Goal: Task Accomplishment & Management: Use online tool/utility

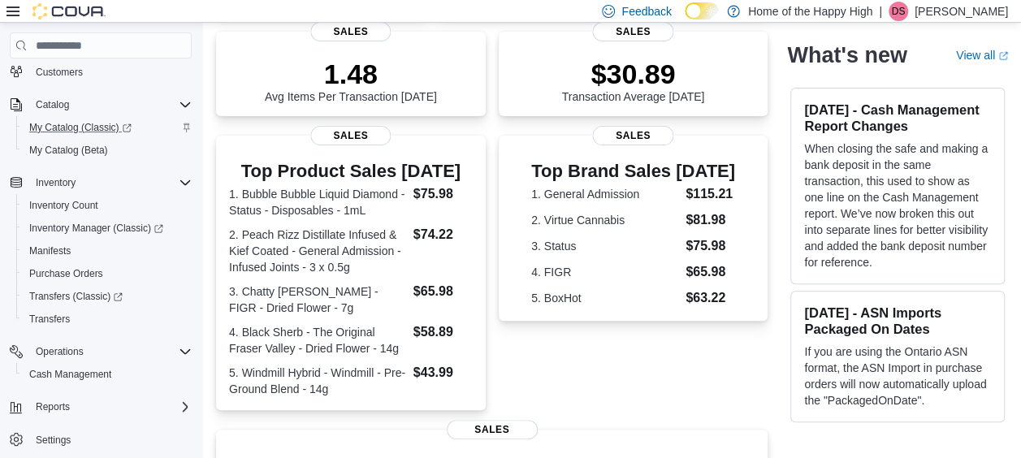
scroll to position [103, 0]
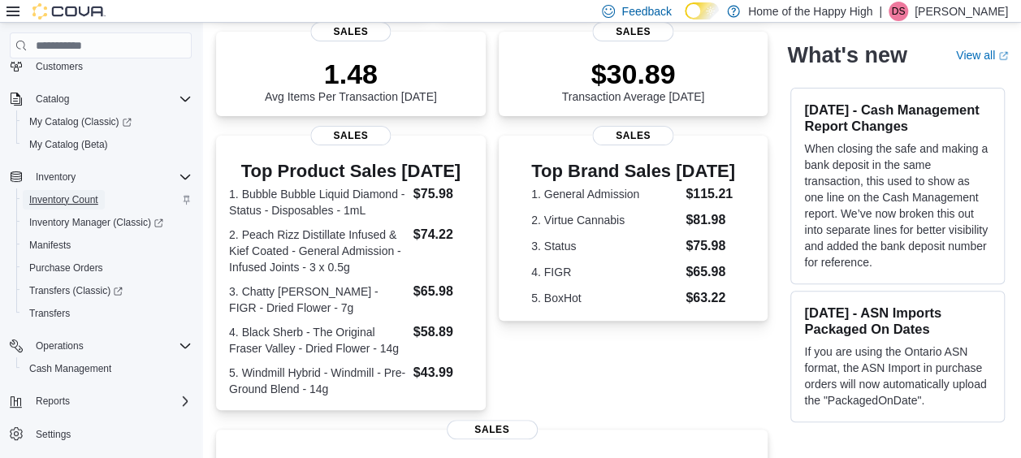
click at [71, 201] on span "Inventory Count" at bounding box center [63, 199] width 69 height 13
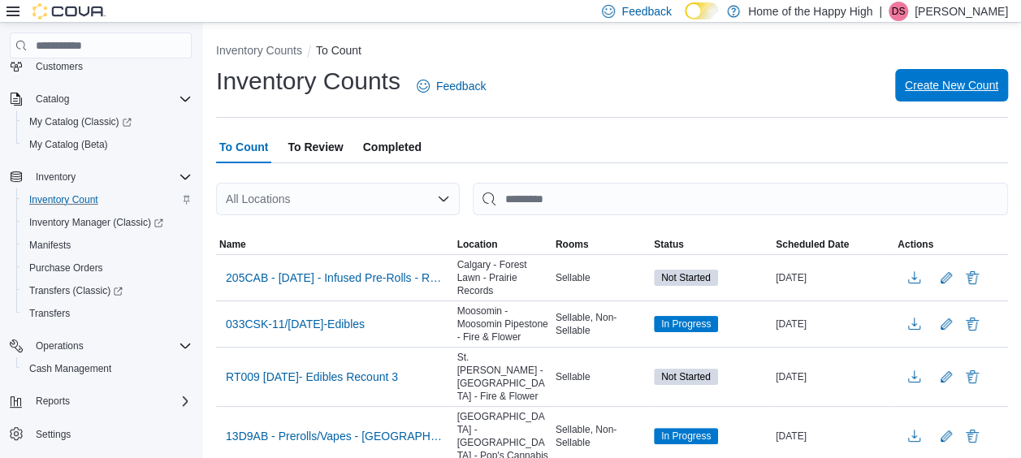
click at [978, 86] on span "Create New Count" at bounding box center [951, 85] width 93 height 16
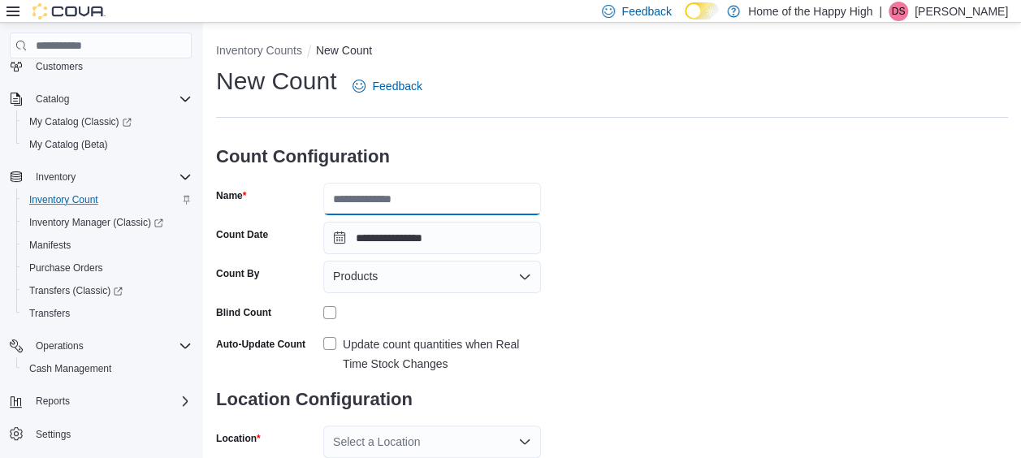
click at [375, 206] on input "Name" at bounding box center [432, 199] width 218 height 32
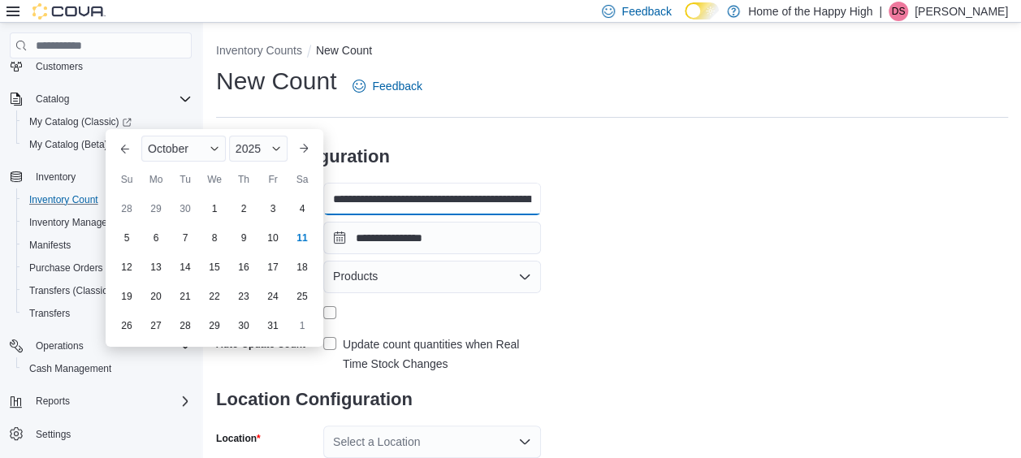
click at [515, 192] on input "**********" at bounding box center [432, 199] width 218 height 32
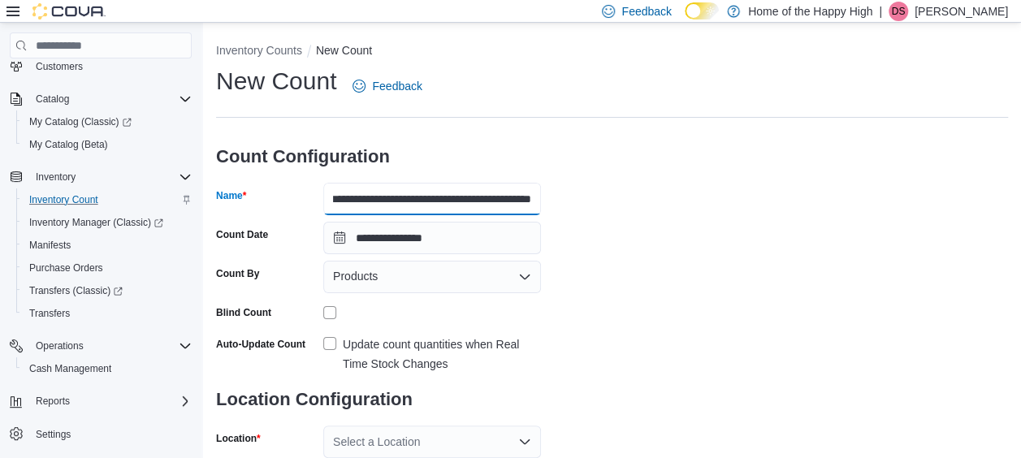
scroll to position [0, 41]
type input "**********"
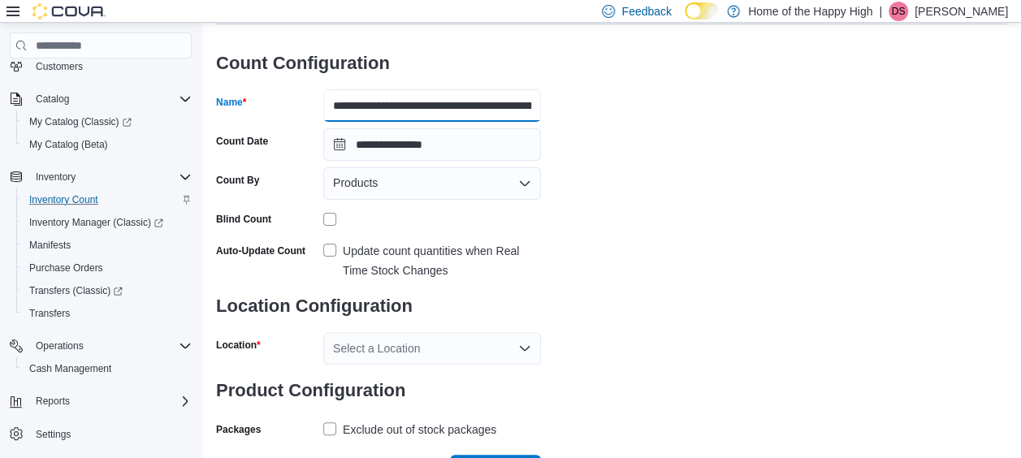
scroll to position [94, 0]
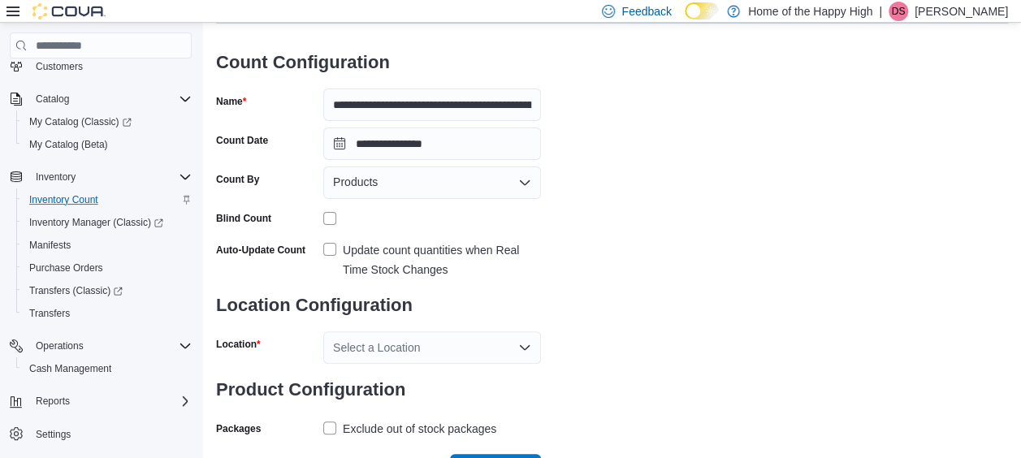
click at [333, 249] on label "Update count quantities when Real Time Stock Changes" at bounding box center [432, 259] width 218 height 39
click at [374, 195] on div "Products" at bounding box center [432, 183] width 218 height 32
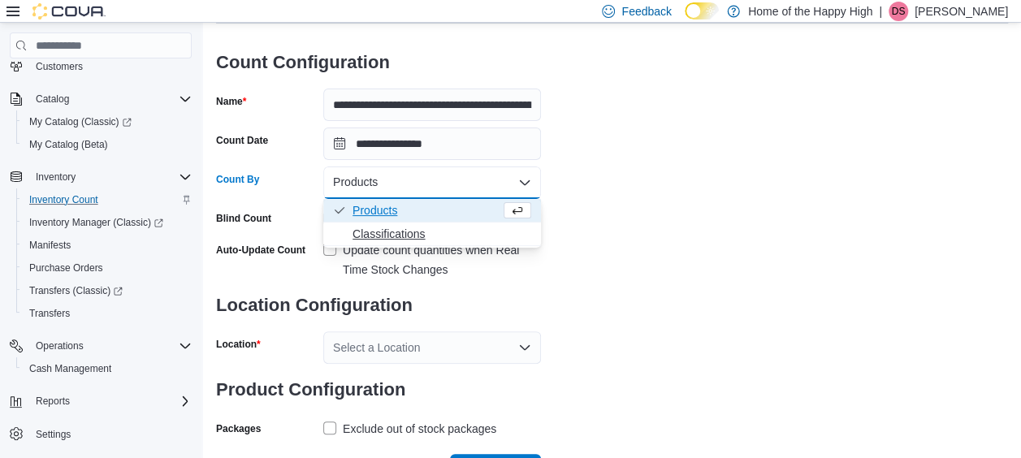
click at [392, 237] on span "Classifications" at bounding box center [442, 234] width 179 height 16
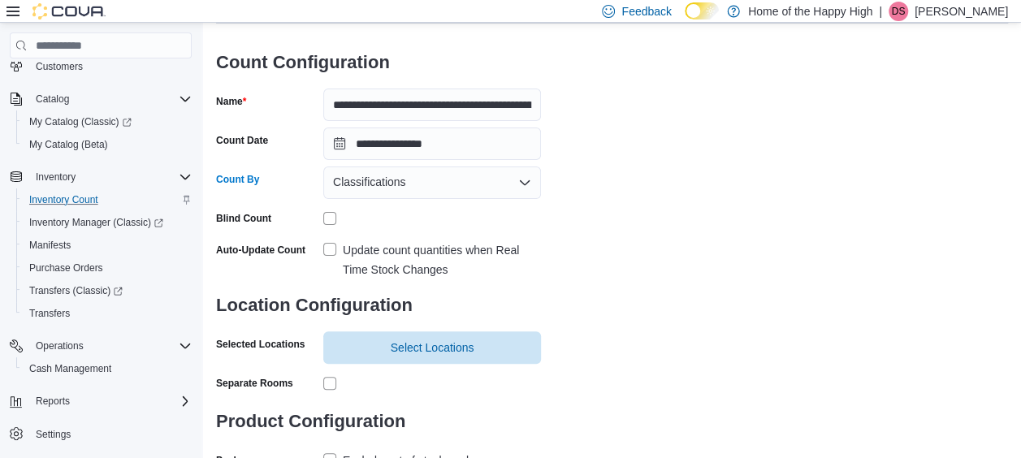
scroll to position [154, 0]
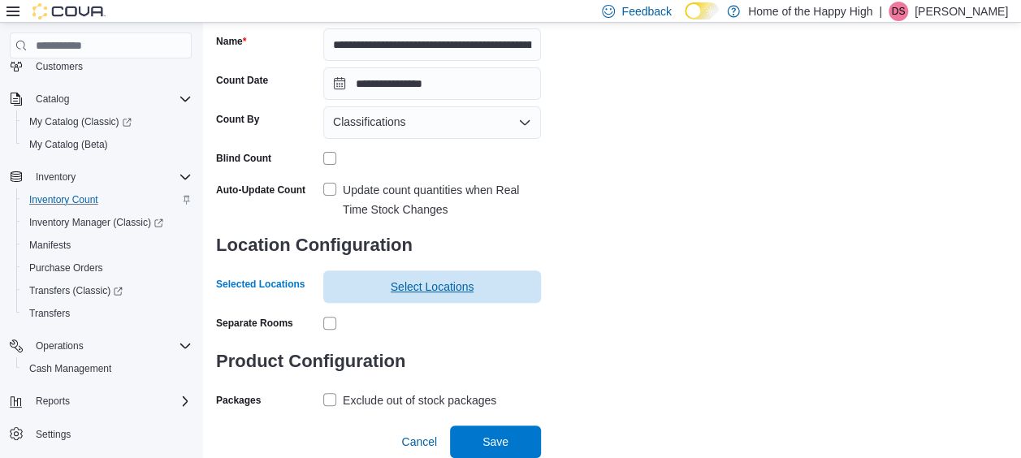
click at [399, 289] on span "Select Locations" at bounding box center [433, 287] width 84 height 16
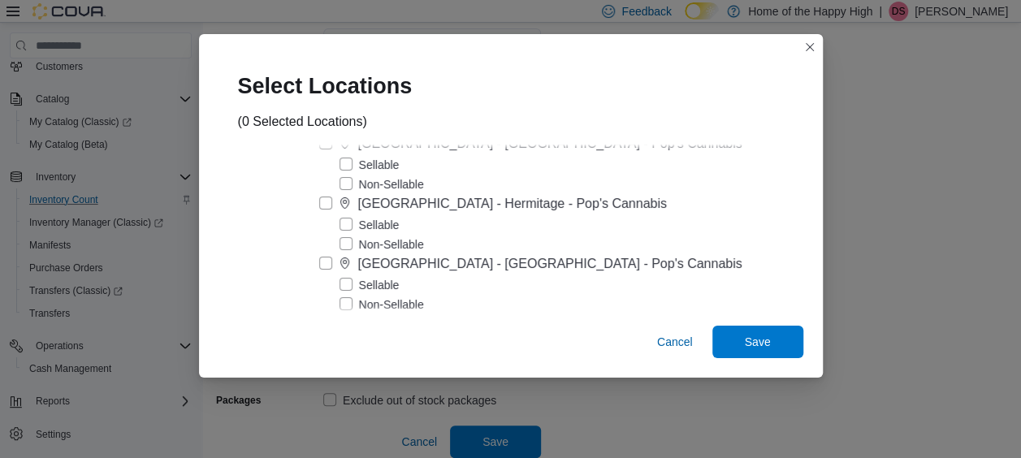
scroll to position [6024, 0]
click at [372, 195] on label "[GEOGRAPHIC_DATA] - Hermitage - Pop's Cannabis" at bounding box center [493, 204] width 348 height 19
click at [745, 335] on span "Save" at bounding box center [758, 341] width 26 height 16
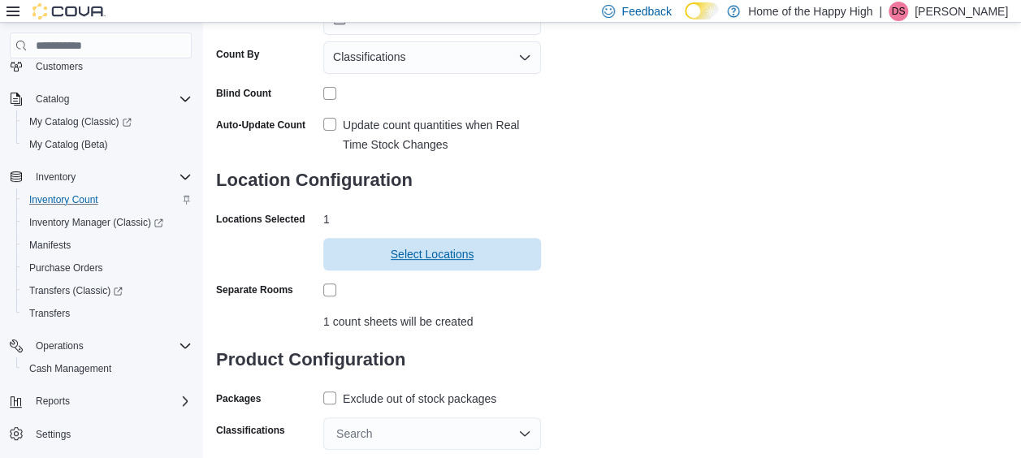
scroll to position [257, 0]
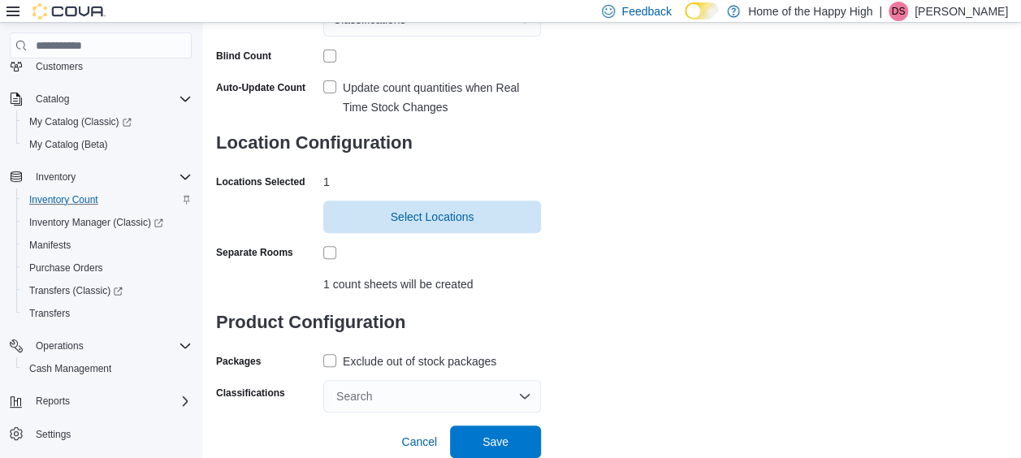
click at [336, 362] on label "Exclude out of stock packages" at bounding box center [409, 361] width 173 height 19
click at [371, 392] on div "Search" at bounding box center [432, 396] width 218 height 32
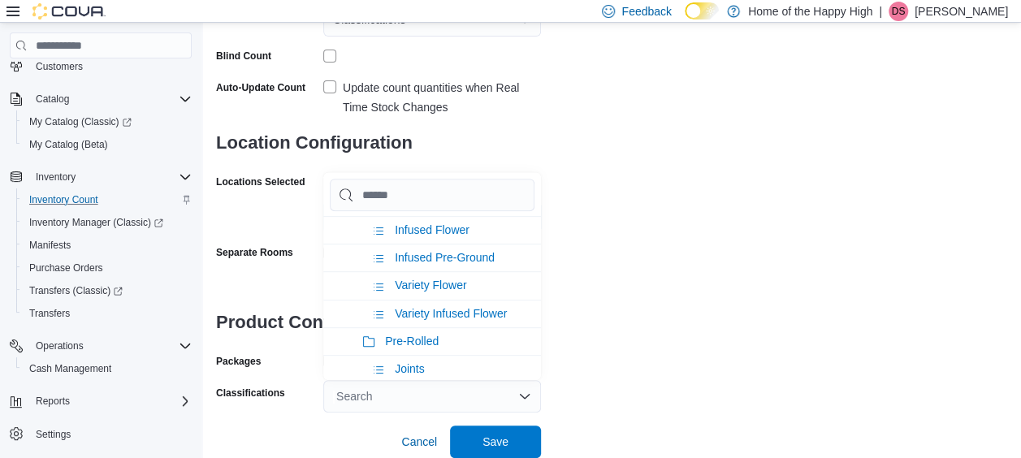
scroll to position [176, 0]
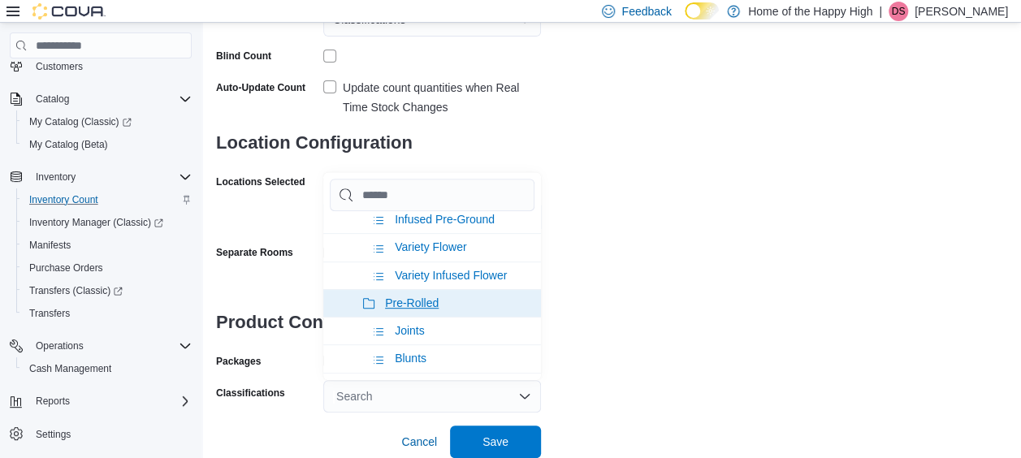
click at [414, 297] on span "Pre-Rolled" at bounding box center [412, 303] width 54 height 13
click at [392, 297] on span "Vapes" at bounding box center [401, 303] width 32 height 13
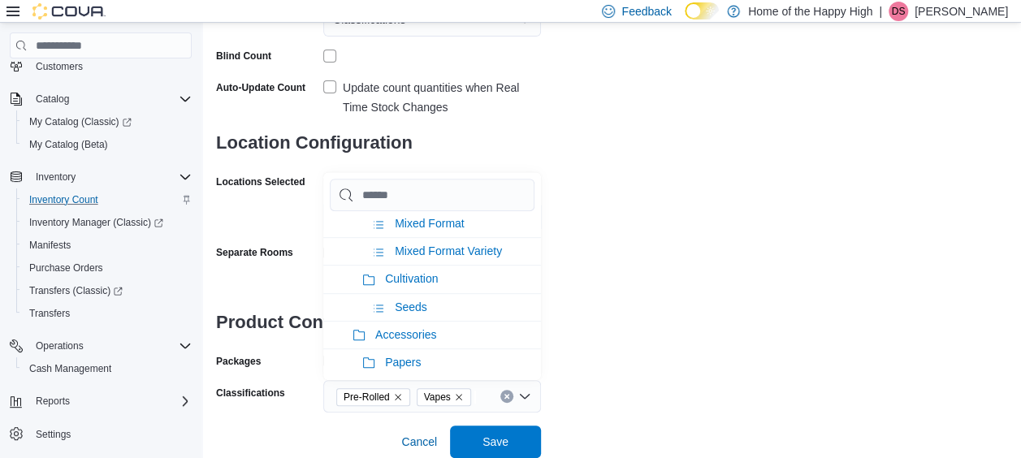
scroll to position [1195, 0]
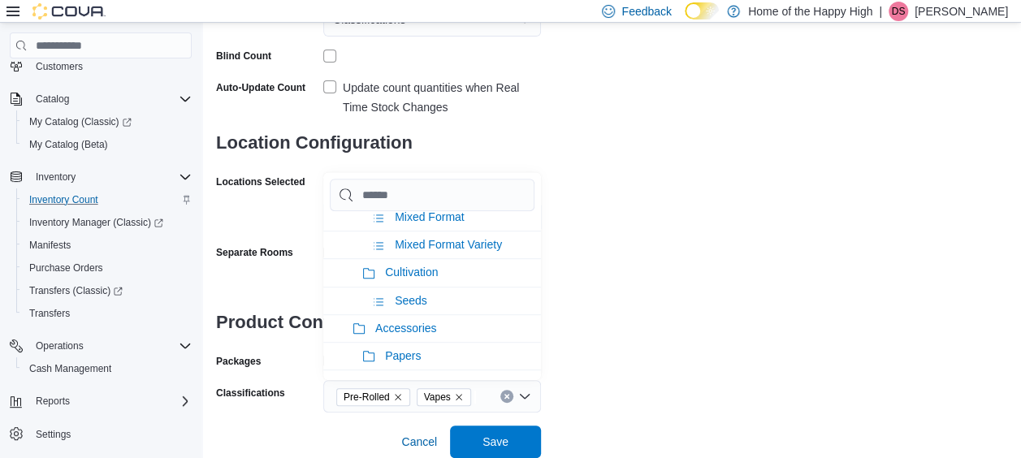
click at [672, 305] on div "**********" at bounding box center [612, 110] width 792 height 604
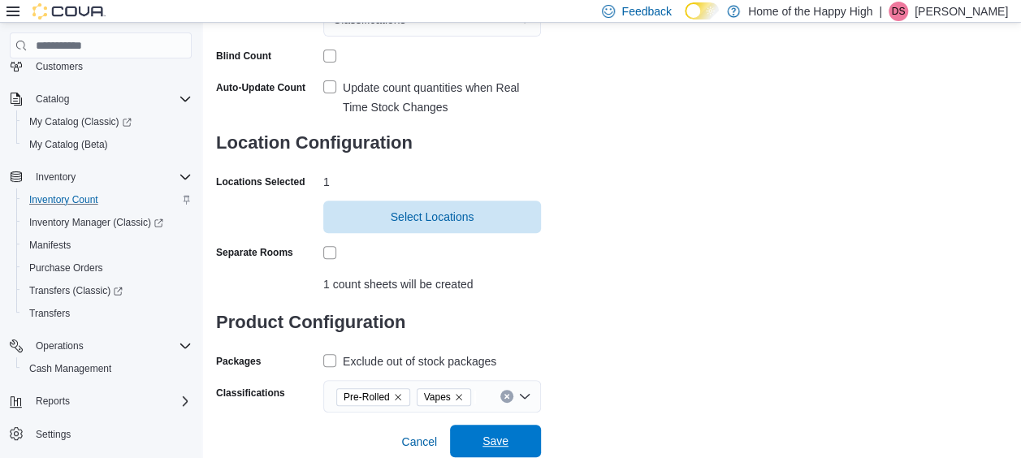
click at [527, 439] on span "Save" at bounding box center [495, 441] width 71 height 32
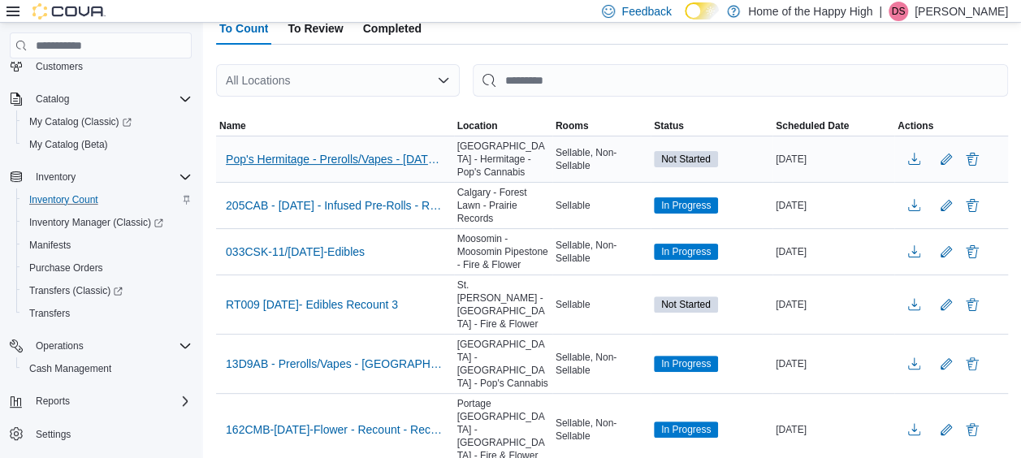
scroll to position [113, 0]
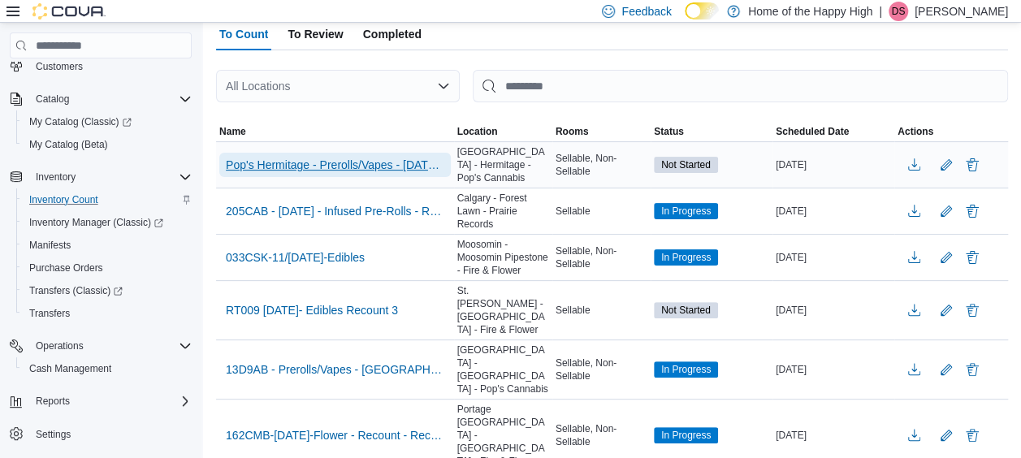
click at [386, 155] on span "Pop's Hermitage - Prerolls/Vapes - [DATE] - [PERSON_NAME] - [GEOGRAPHIC_DATA] -…" at bounding box center [335, 165] width 219 height 24
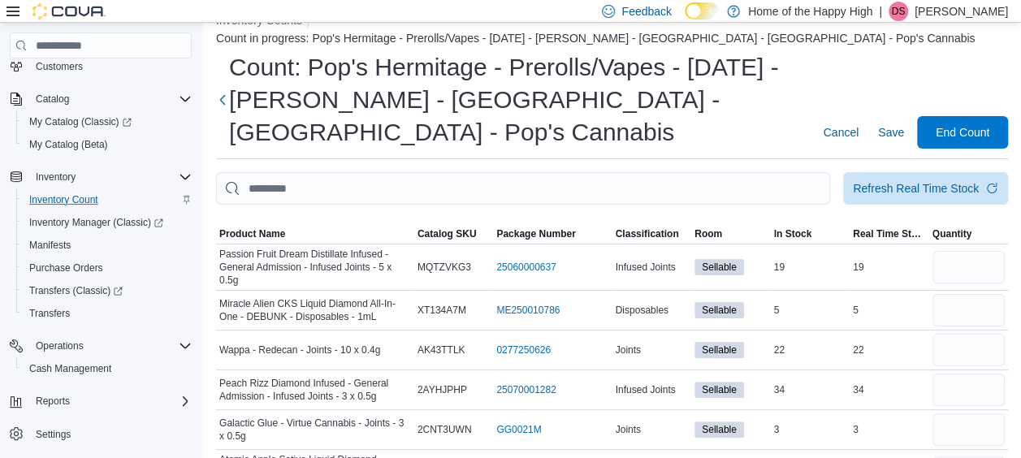
scroll to position [31, 0]
click at [221, 82] on button "Next" at bounding box center [222, 98] width 13 height 32
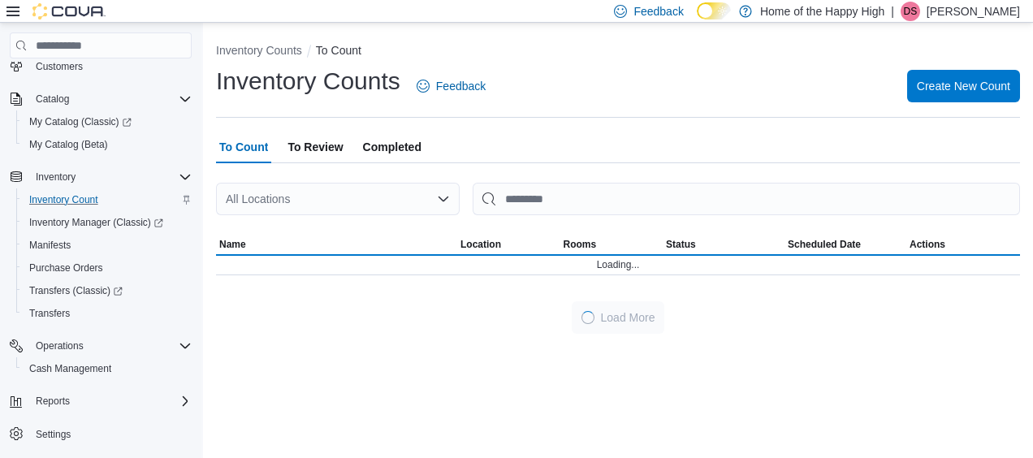
click at [309, 193] on div "All Locations" at bounding box center [338, 199] width 244 height 32
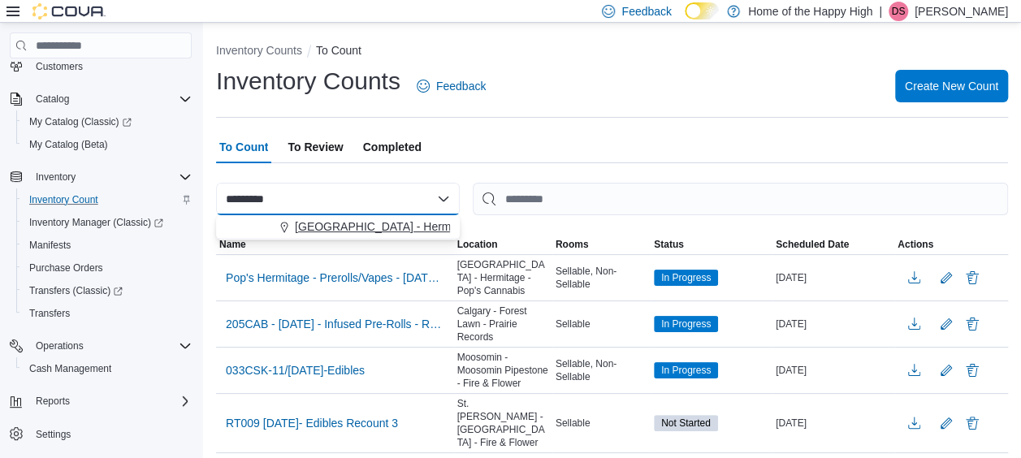
type input "*********"
click at [341, 218] on button "[GEOGRAPHIC_DATA] - Hermitage - Pop's Cannabis" at bounding box center [338, 227] width 244 height 24
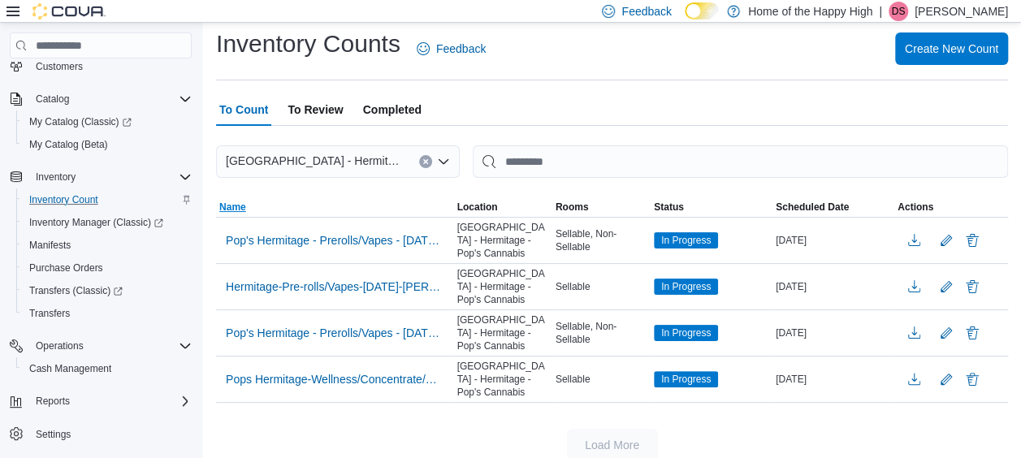
scroll to position [40, 0]
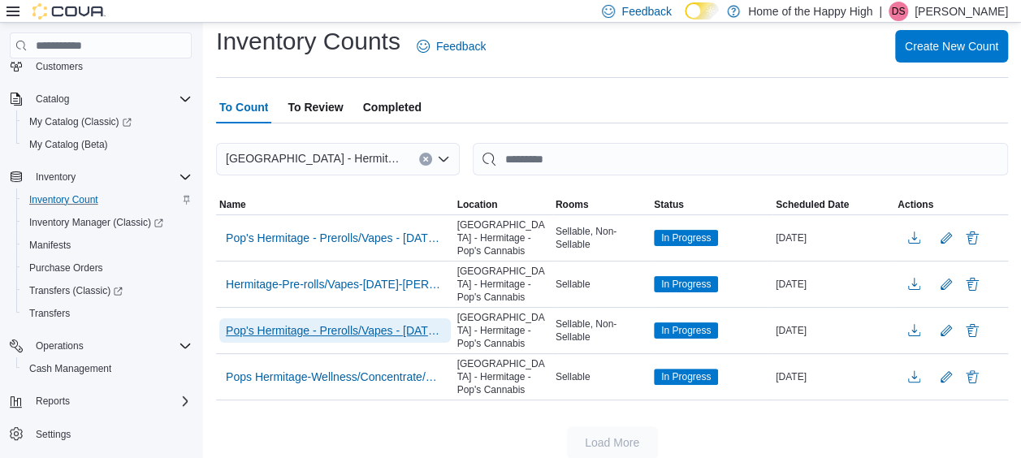
drag, startPoint x: 360, startPoint y: 327, endPoint x: 326, endPoint y: 327, distance: 34.1
click at [326, 327] on span "Pop's Hermitage - Prerolls/Vapes - [DATE] - [PERSON_NAME] - [GEOGRAPHIC_DATA] -…" at bounding box center [335, 330] width 219 height 16
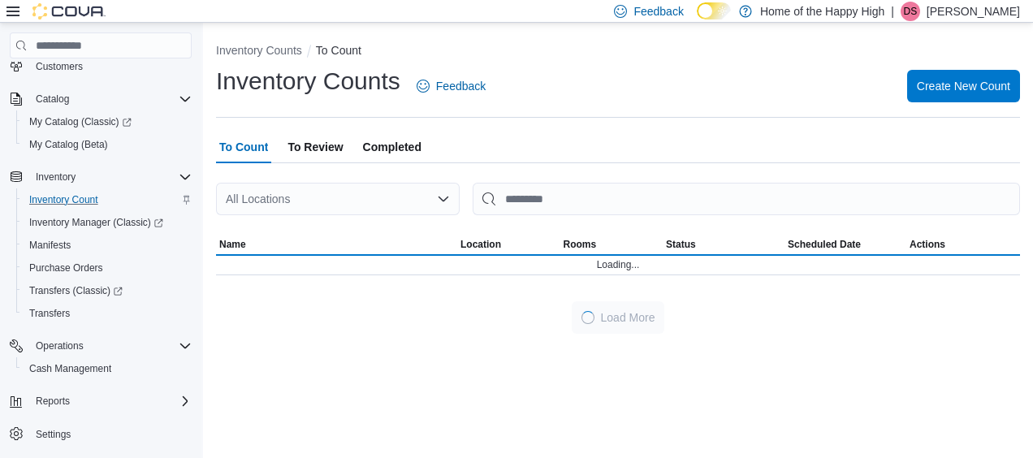
click at [280, 195] on div "All Locations" at bounding box center [338, 199] width 244 height 32
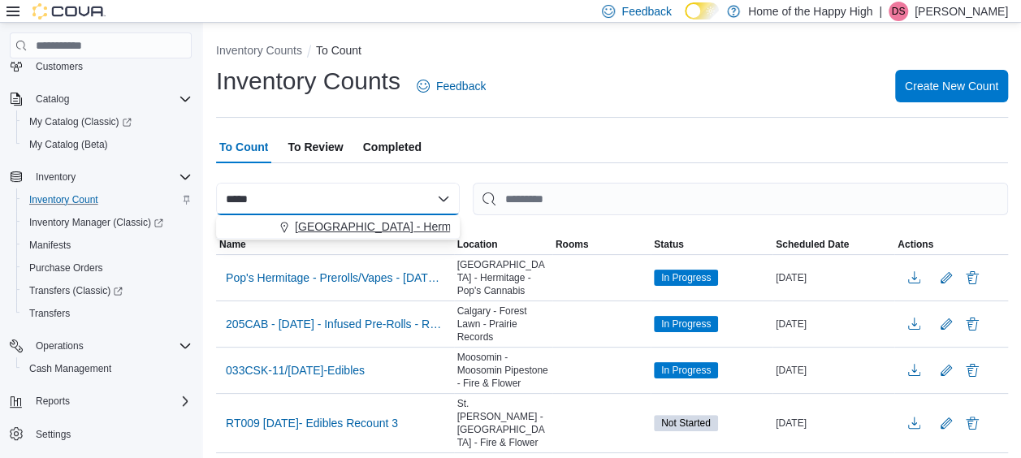
type input "*****"
click at [335, 224] on span "[GEOGRAPHIC_DATA] - Hermitage - Pop's Cannabis" at bounding box center [430, 227] width 271 height 16
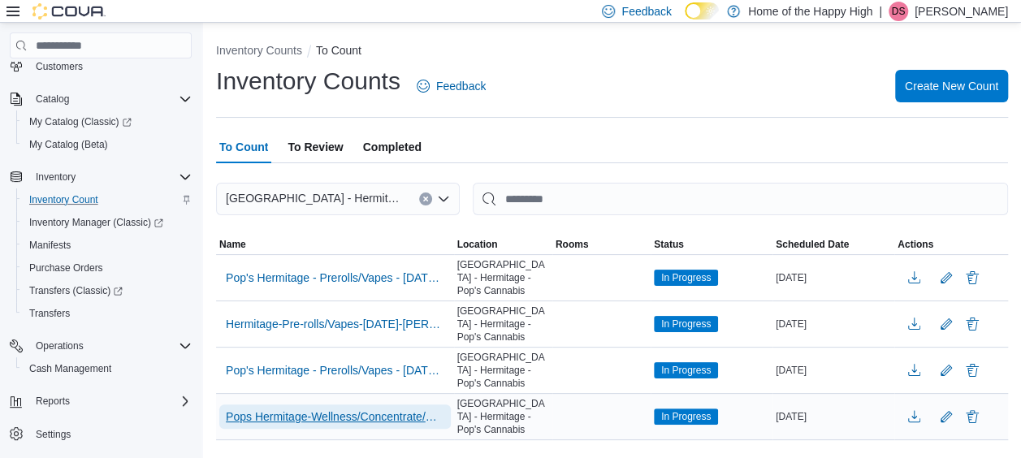
click at [370, 415] on span "Pops Hermitage-Wellness/Concentrate/Edibles -[DATE] Tia D - [GEOGRAPHIC_DATA] -…" at bounding box center [335, 417] width 219 height 16
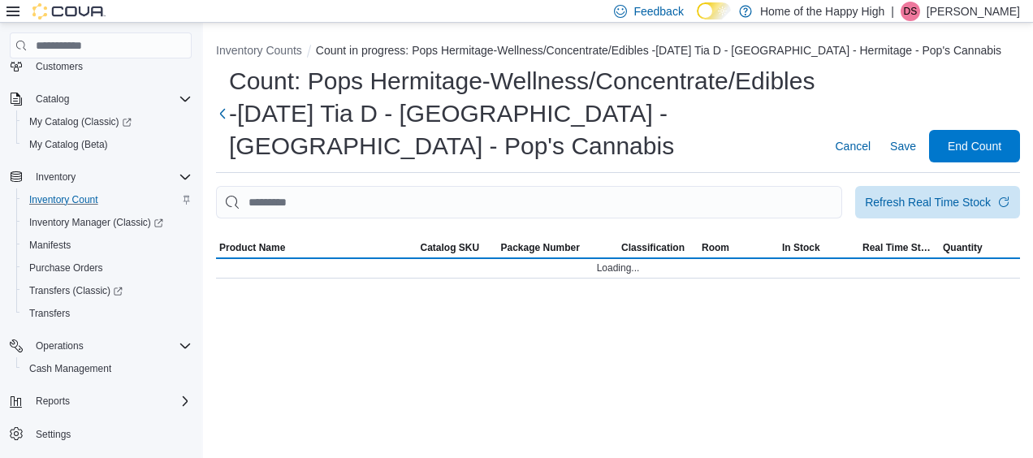
click at [370, 415] on div "Inventory Counts Count in progress: Pops Hermitage-Wellness/Concentrate/Edibles…" at bounding box center [618, 240] width 830 height 435
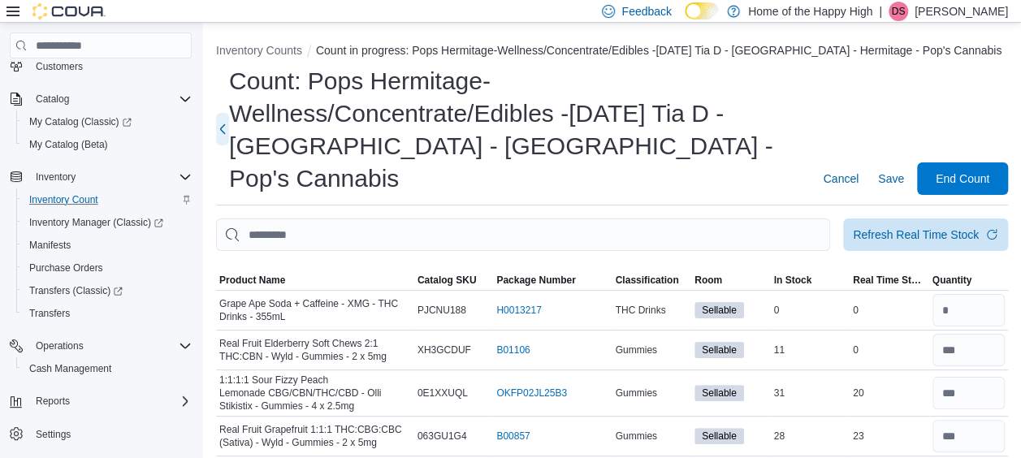
click at [219, 113] on button "Next" at bounding box center [222, 129] width 13 height 32
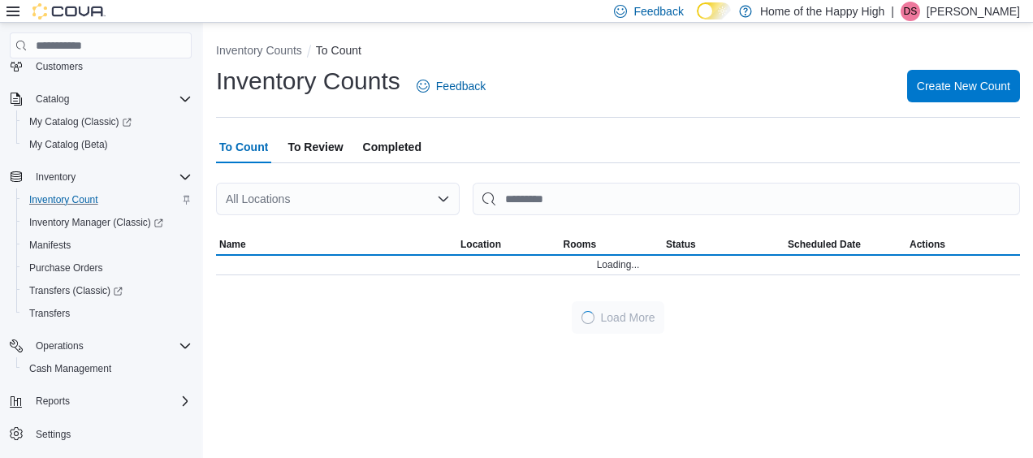
click at [310, 152] on span "To Review" at bounding box center [315, 147] width 55 height 32
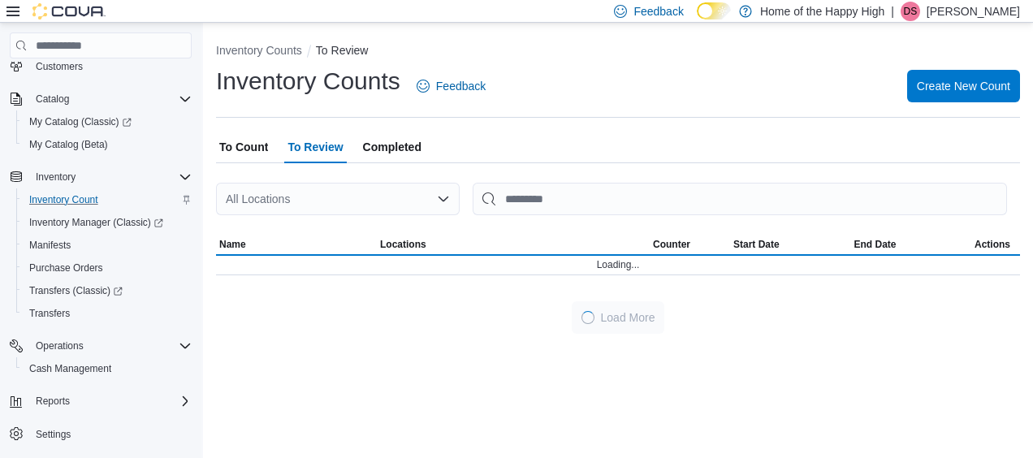
click at [327, 205] on div "All Locations" at bounding box center [338, 199] width 244 height 32
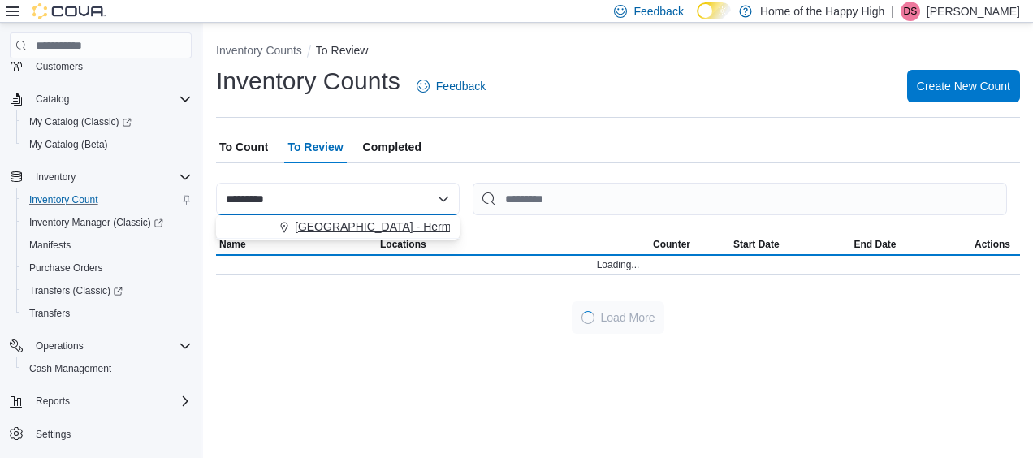
type input "*********"
click at [341, 226] on span "[GEOGRAPHIC_DATA] - Hermitage - Pop's Cannabis" at bounding box center [430, 227] width 271 height 16
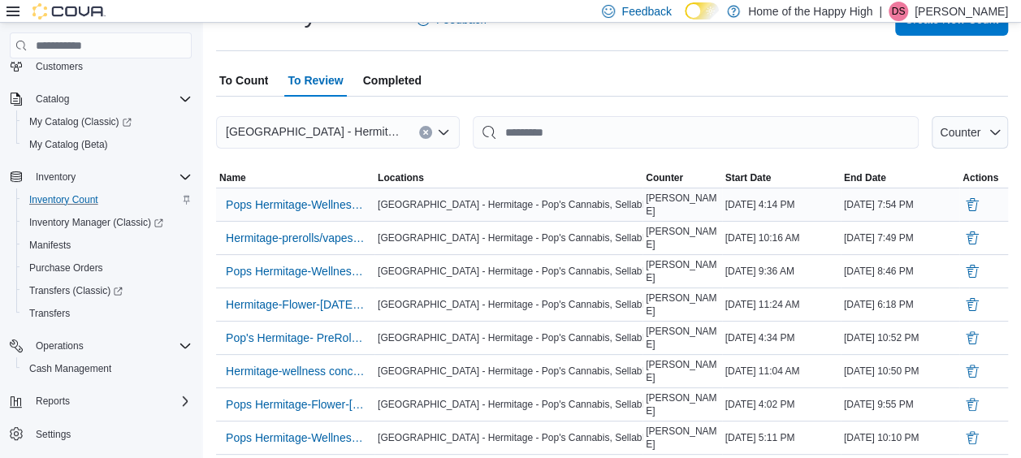
scroll to position [65, 0]
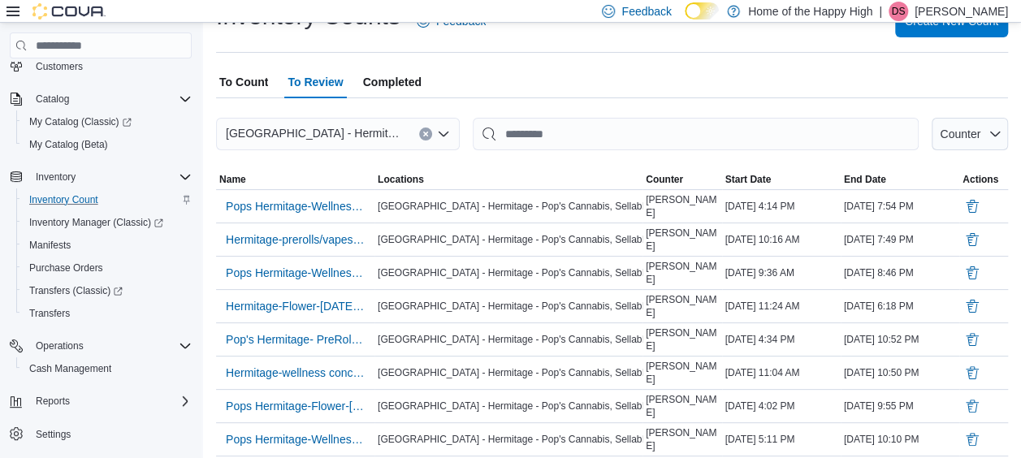
click at [406, 84] on span "Completed" at bounding box center [392, 82] width 58 height 32
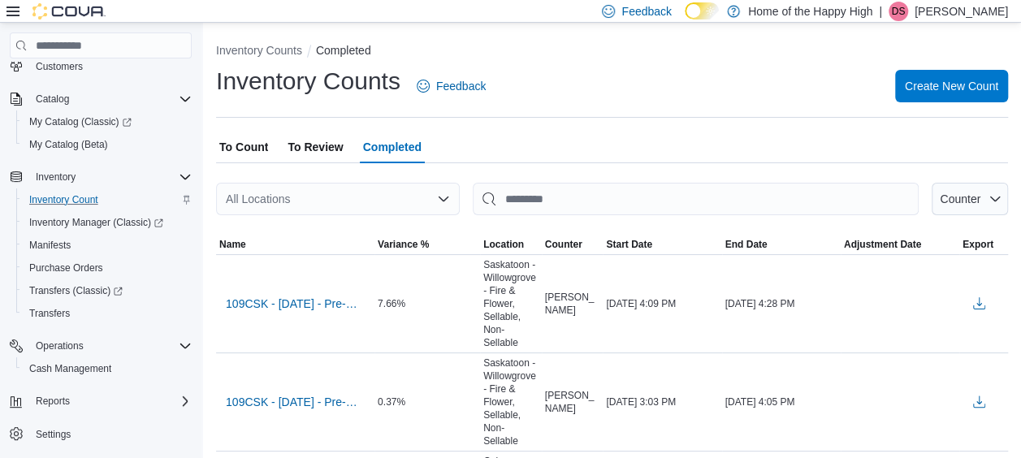
click at [348, 204] on div "All Locations" at bounding box center [338, 199] width 244 height 32
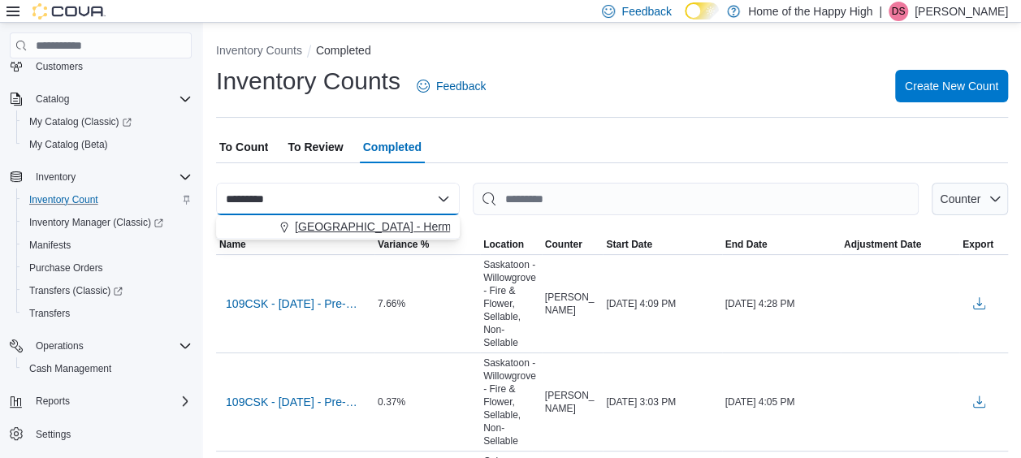
type input "*********"
click at [361, 222] on span "[GEOGRAPHIC_DATA] - Hermitage - Pop's Cannabis" at bounding box center [430, 227] width 271 height 16
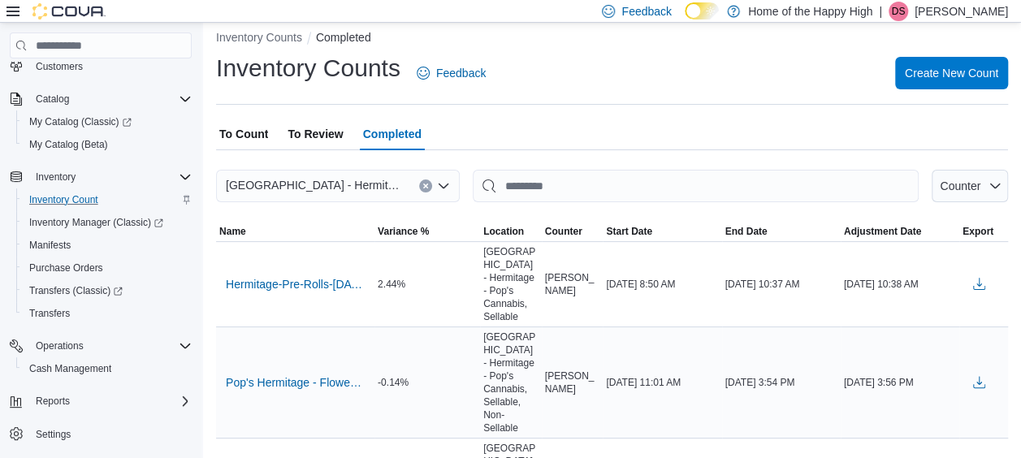
scroll to position [8, 0]
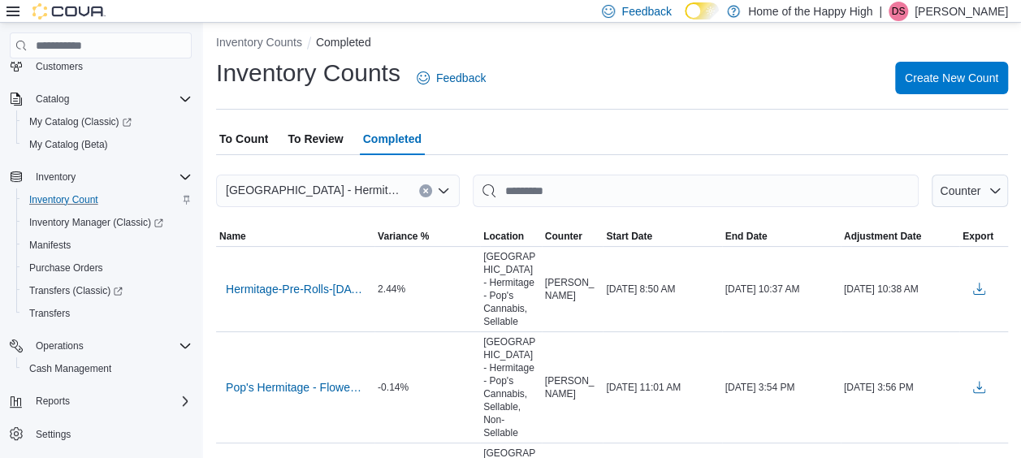
click at [232, 128] on span "To Count" at bounding box center [243, 139] width 49 height 32
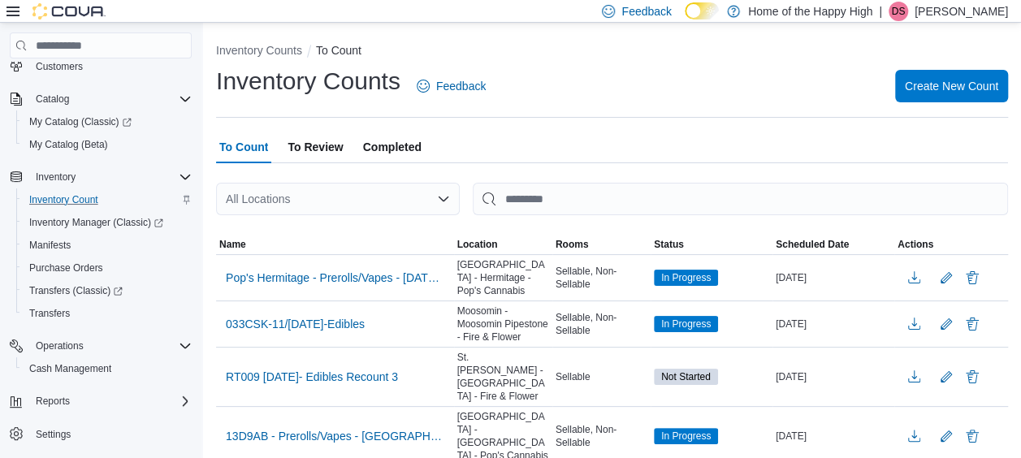
click at [302, 197] on div "All Locations" at bounding box center [338, 199] width 244 height 32
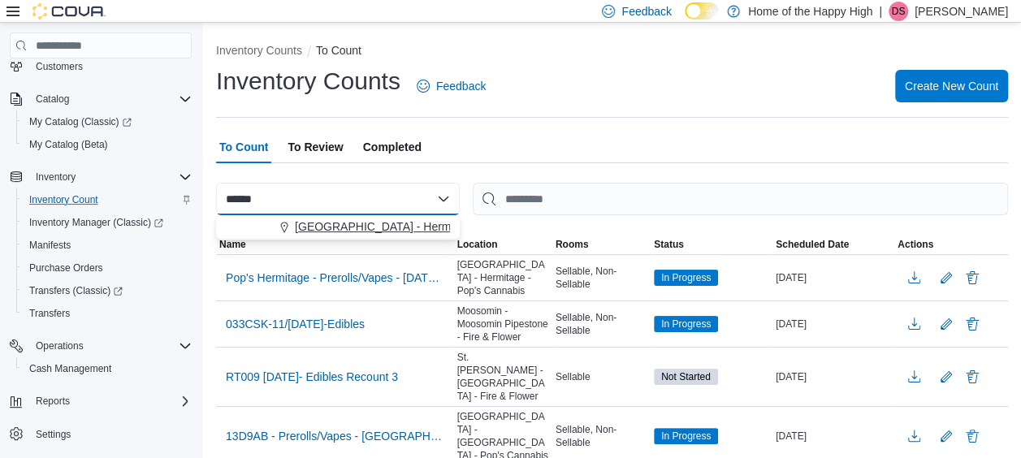
type input "******"
click at [357, 231] on span "[GEOGRAPHIC_DATA] - Hermitage - Pop's Cannabis" at bounding box center [430, 227] width 271 height 16
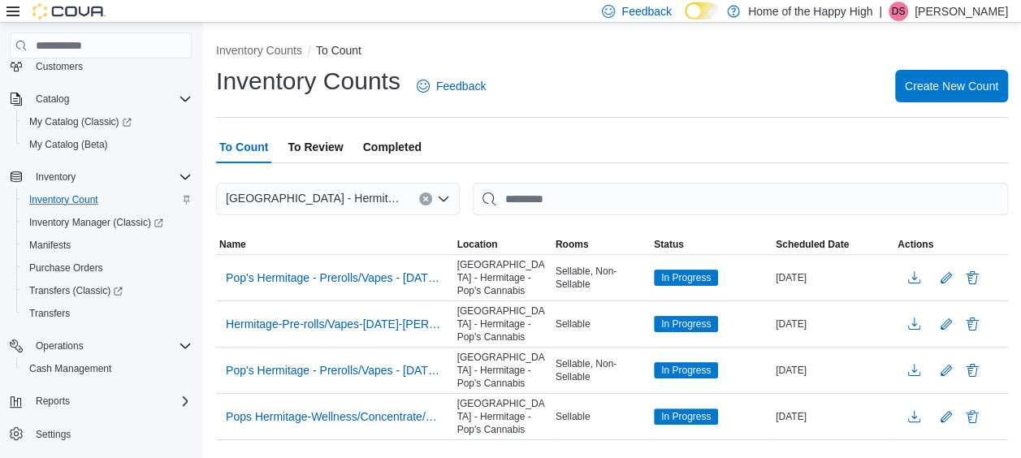
scroll to position [34, 0]
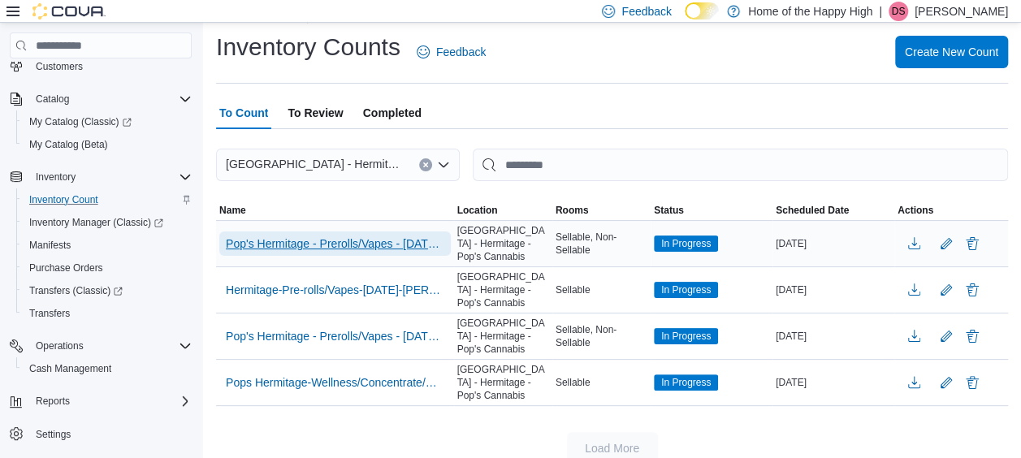
click at [356, 245] on span "Pop's Hermitage - Prerolls/Vapes - [DATE] - [PERSON_NAME] - [GEOGRAPHIC_DATA] -…" at bounding box center [335, 244] width 219 height 16
